Goal: Task Accomplishment & Management: Use online tool/utility

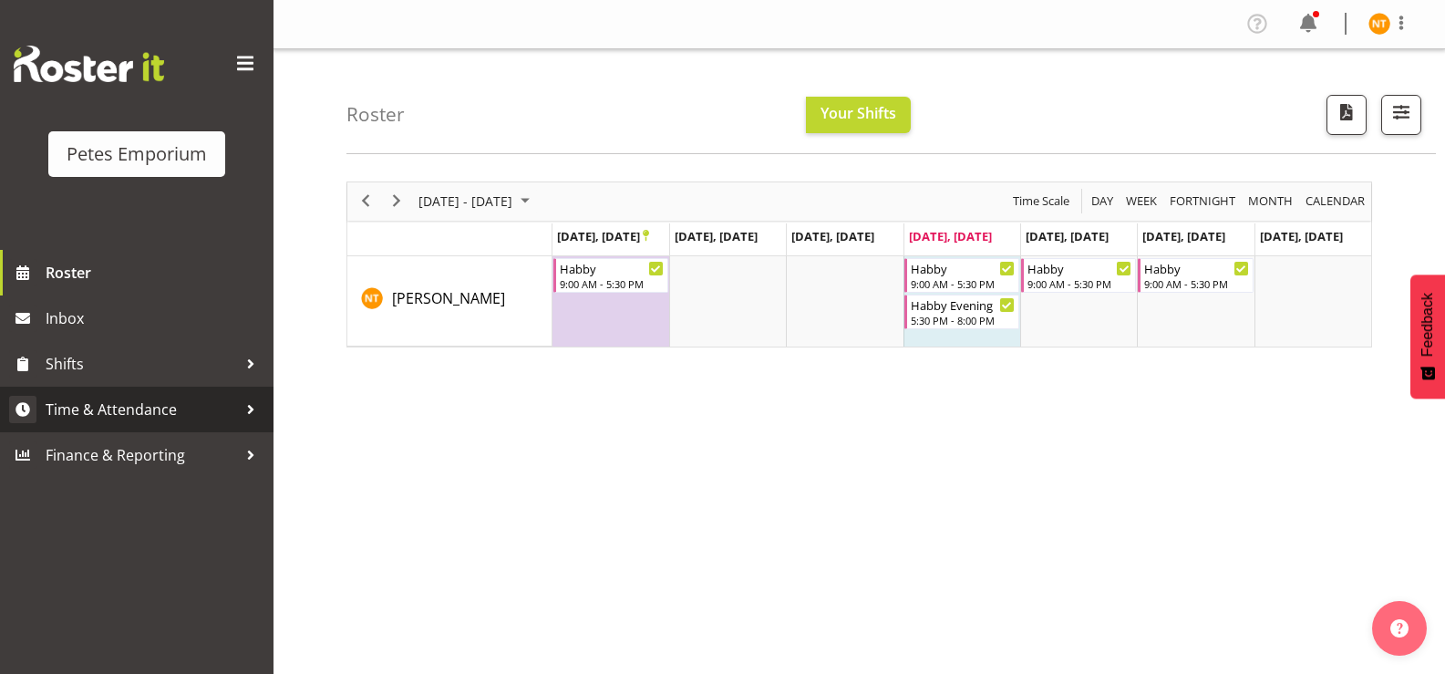
click at [95, 408] on span "Time & Attendance" at bounding box center [141, 409] width 191 height 27
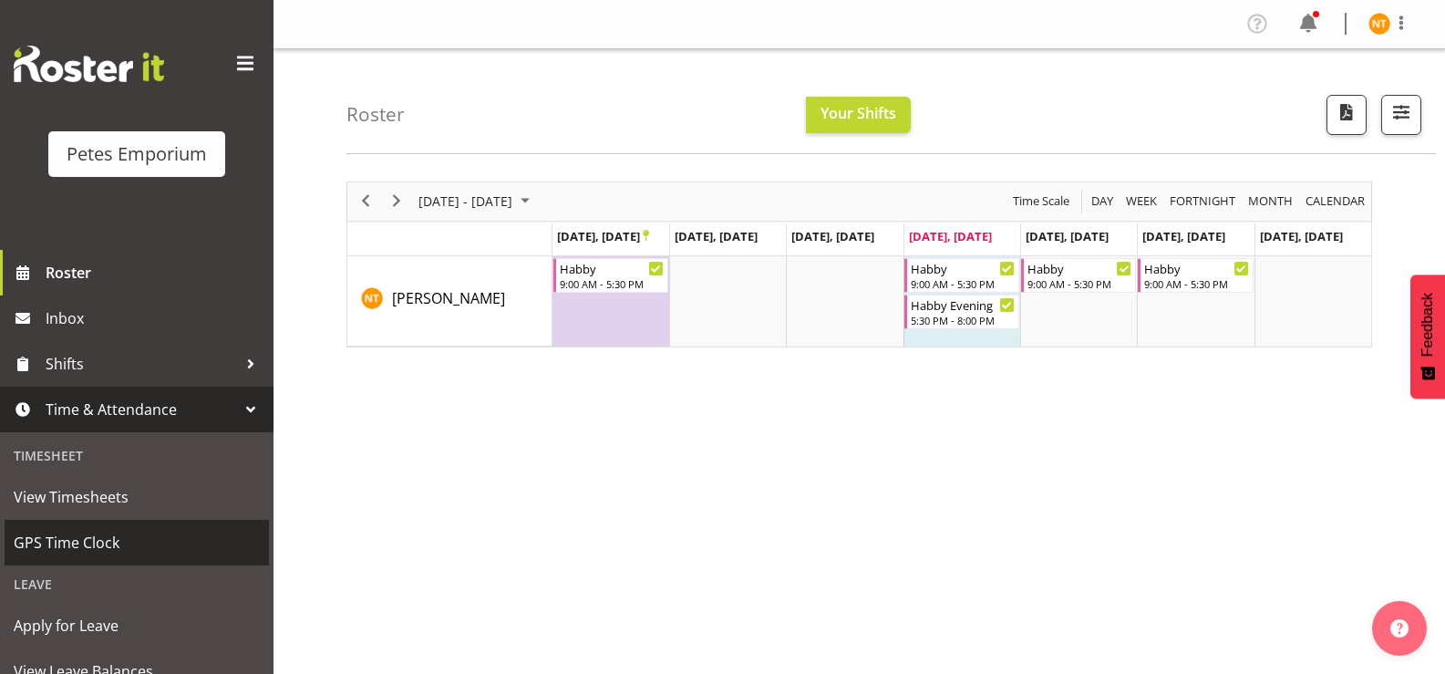
click at [68, 552] on span "GPS Time Clock" at bounding box center [137, 542] width 246 height 27
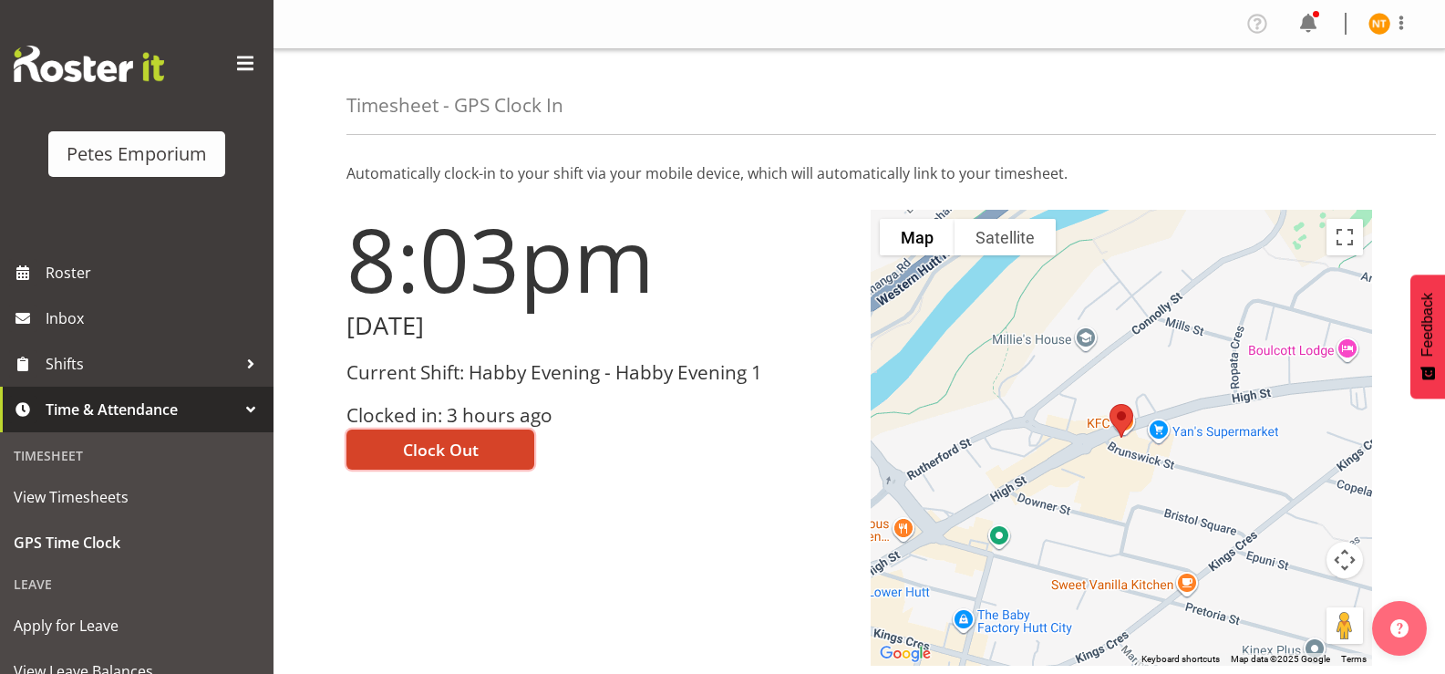
click at [447, 446] on span "Clock Out" at bounding box center [441, 450] width 76 height 24
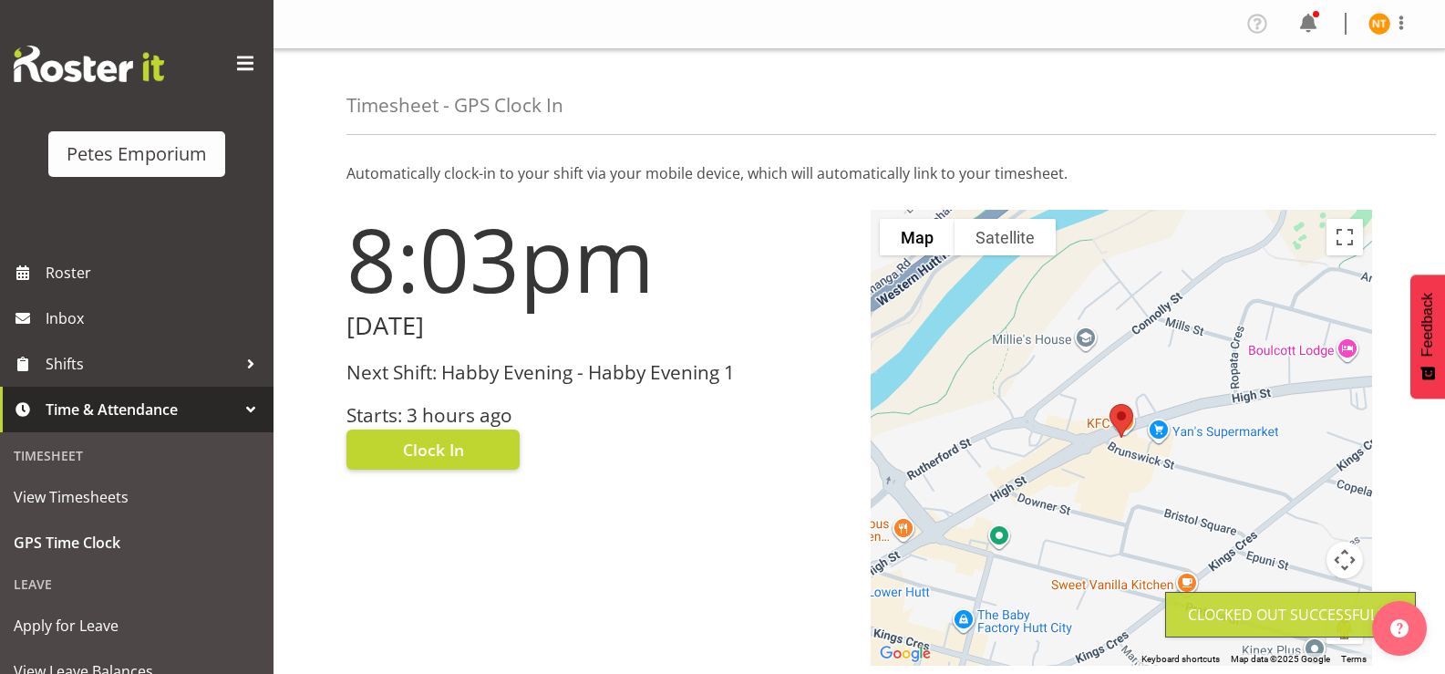
click at [1384, 15] on img at bounding box center [1379, 24] width 22 height 22
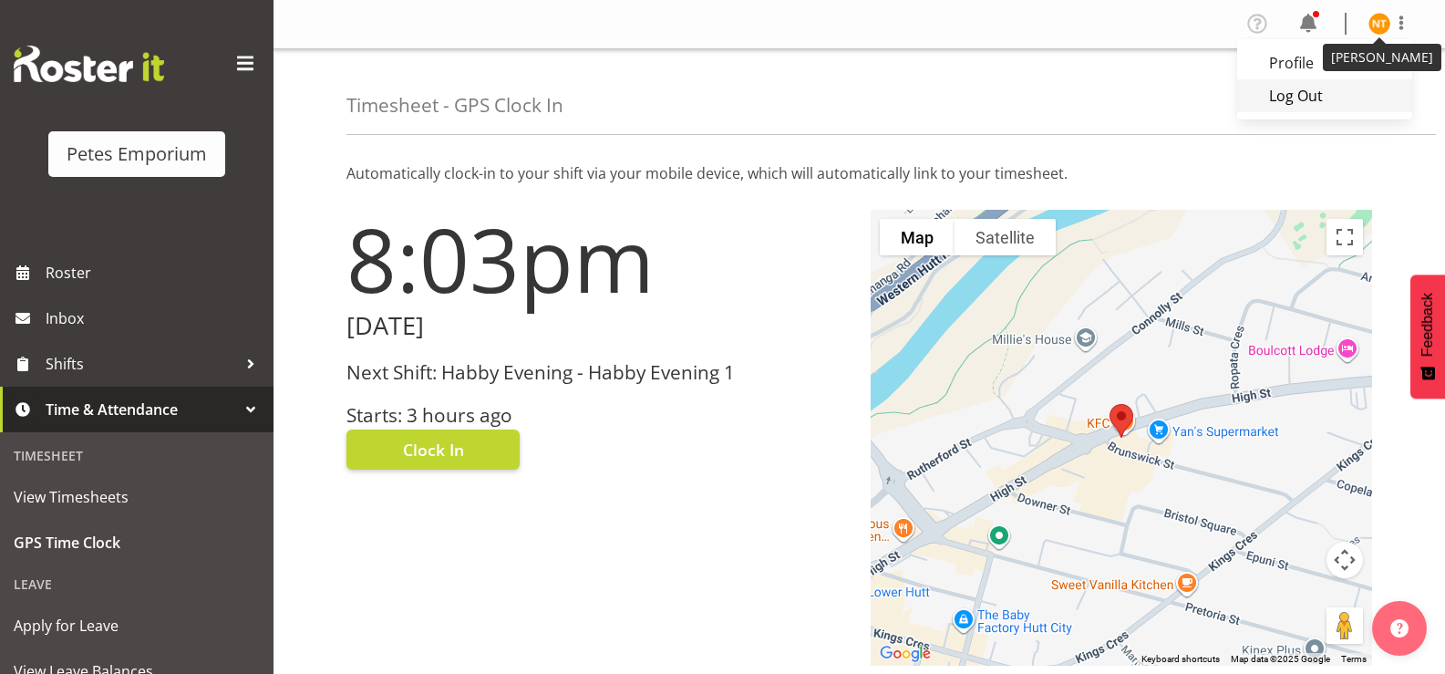
click at [1297, 101] on link "Log Out" at bounding box center [1324, 95] width 175 height 33
